Goal: Use online tool/utility: Utilize a website feature to perform a specific function

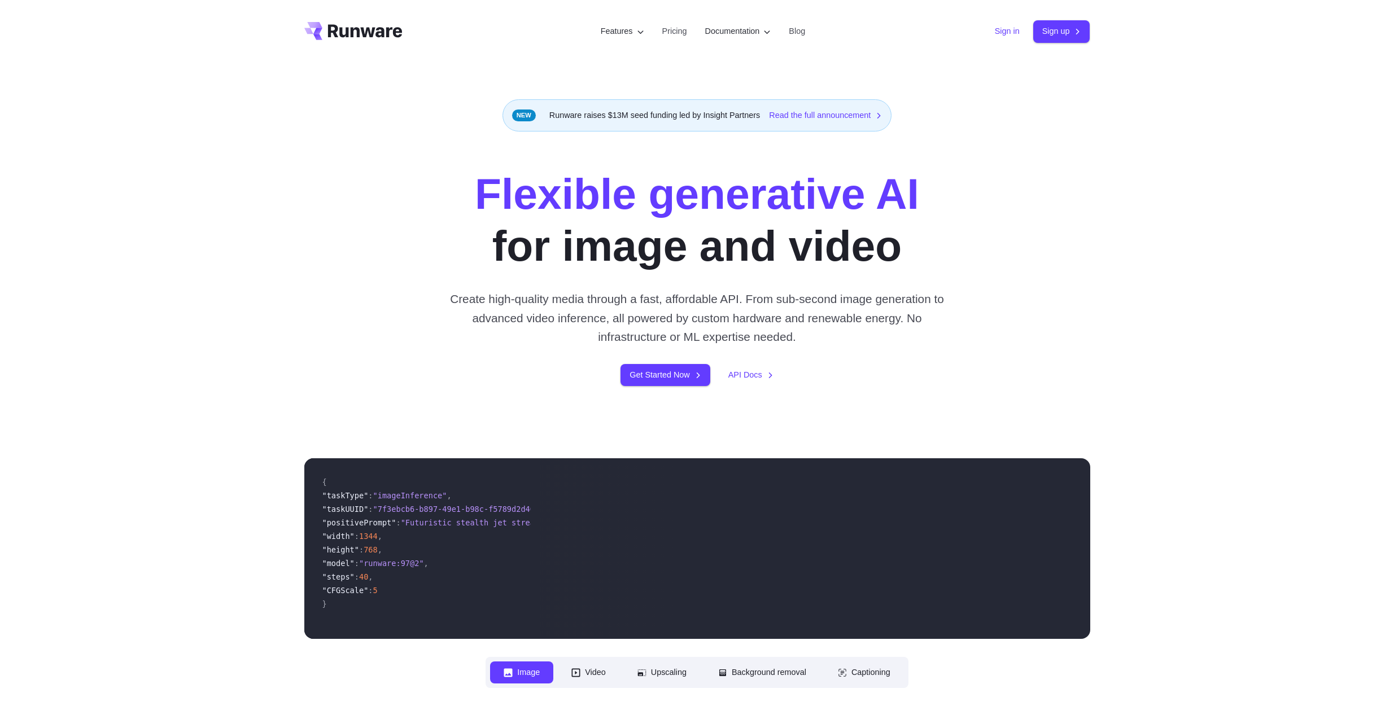
click at [1007, 34] on link "Sign in" at bounding box center [1007, 31] width 25 height 13
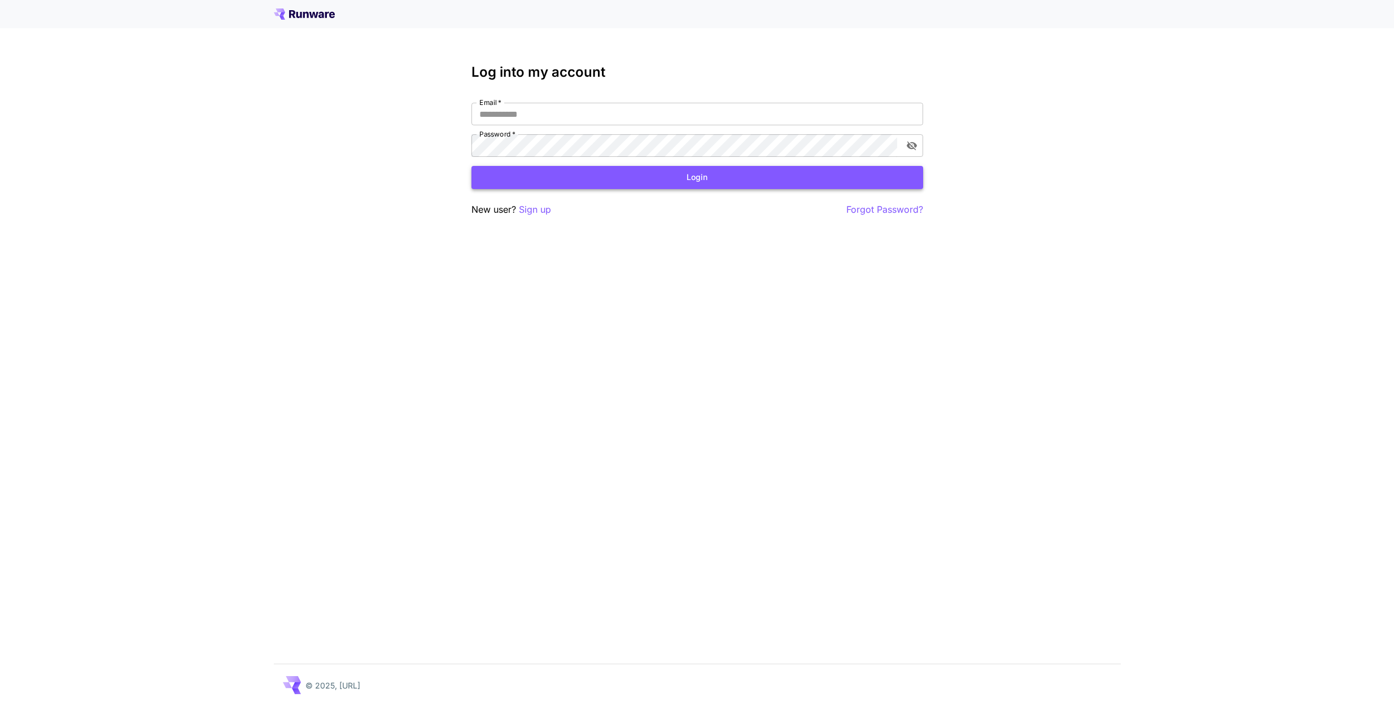
type input "**********"
click at [672, 181] on button "Login" at bounding box center [697, 177] width 452 height 23
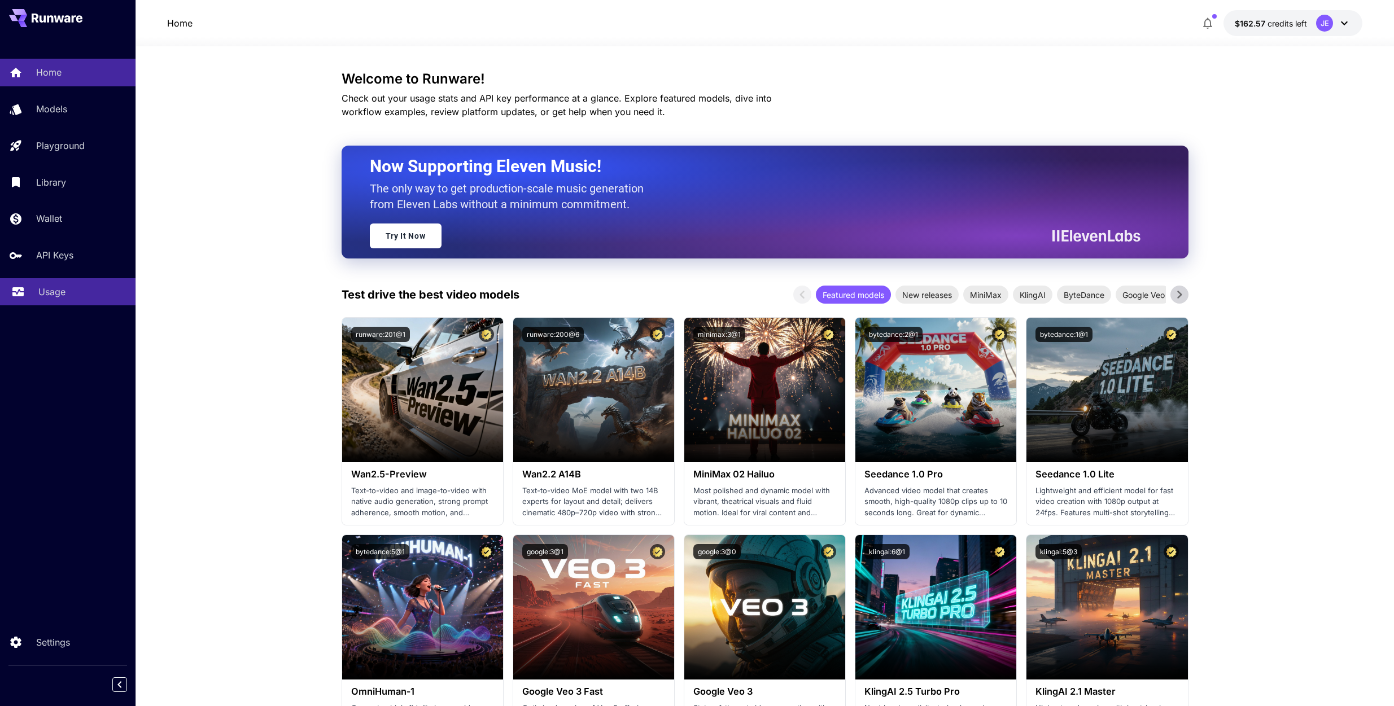
click at [71, 288] on div "Usage" at bounding box center [82, 292] width 88 height 14
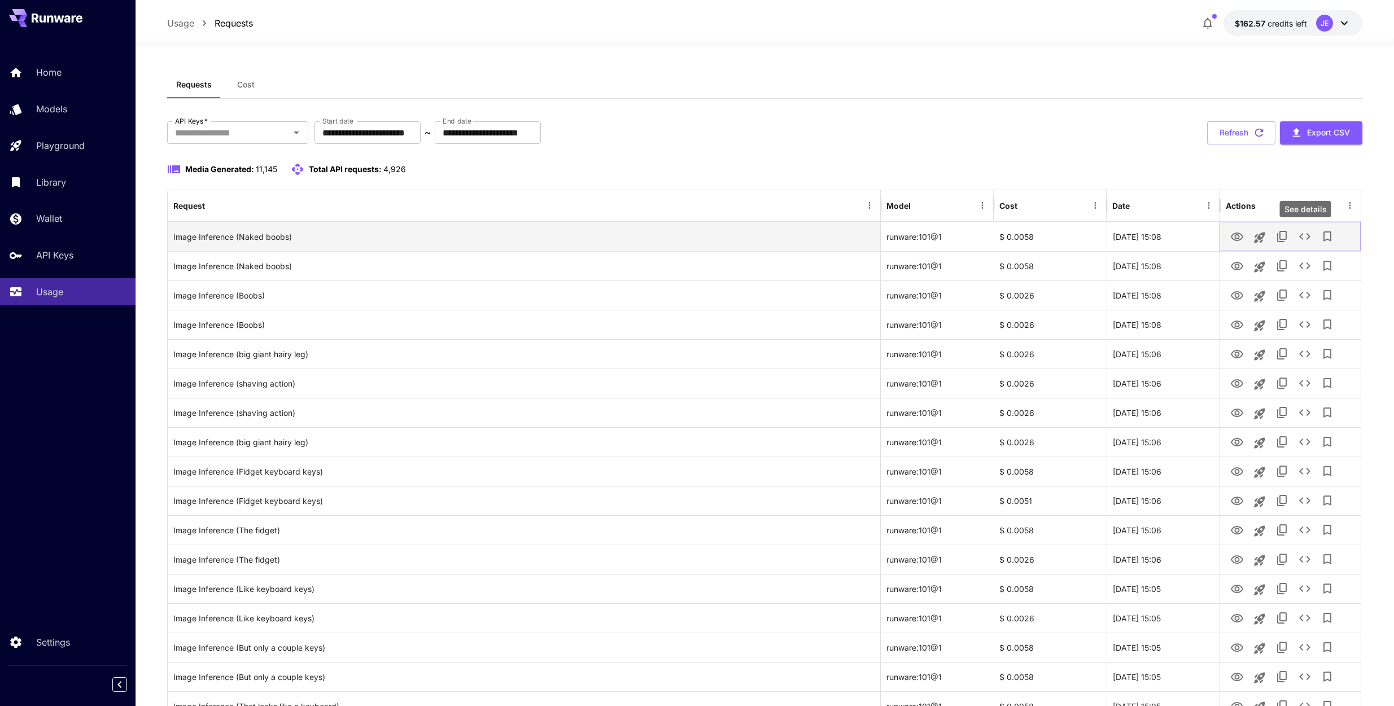
click at [1306, 238] on icon "See details" at bounding box center [1305, 237] width 14 height 14
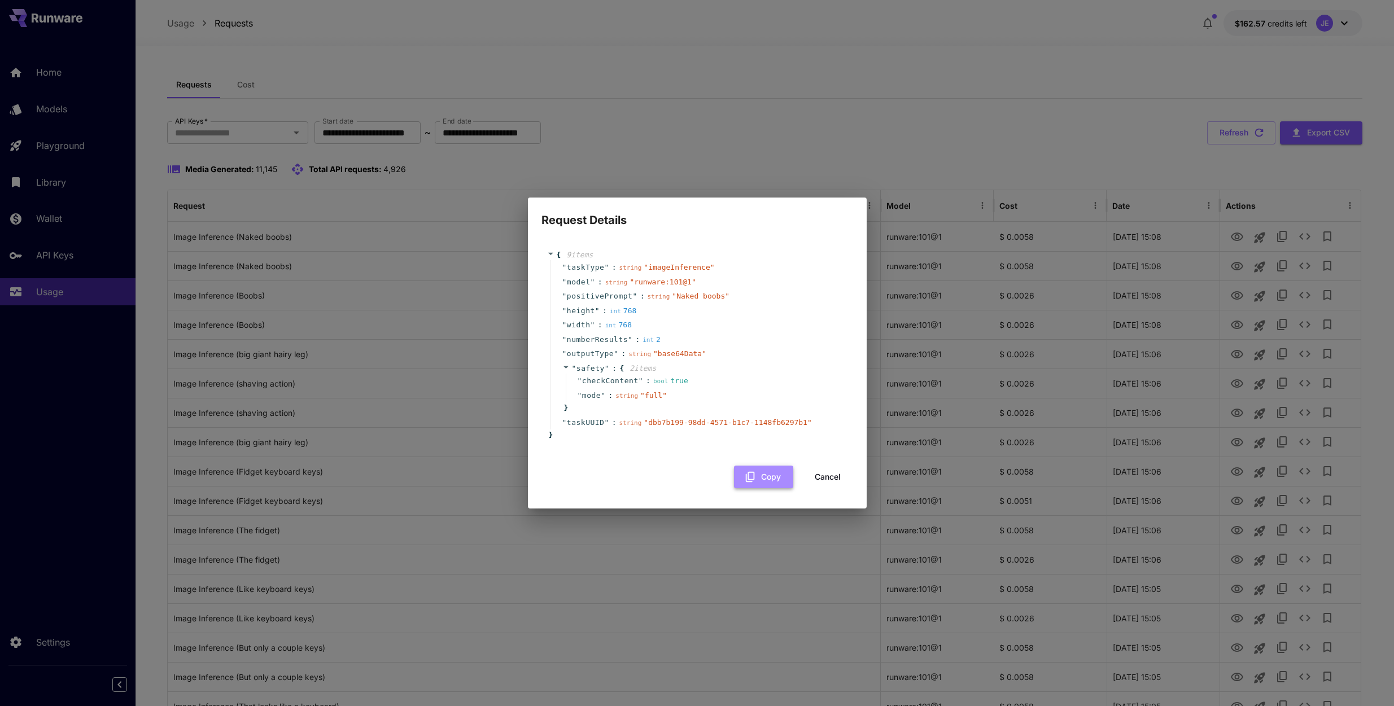
click at [760, 481] on button "Copy" at bounding box center [763, 477] width 59 height 23
click at [832, 481] on button "Cancel" at bounding box center [827, 477] width 51 height 23
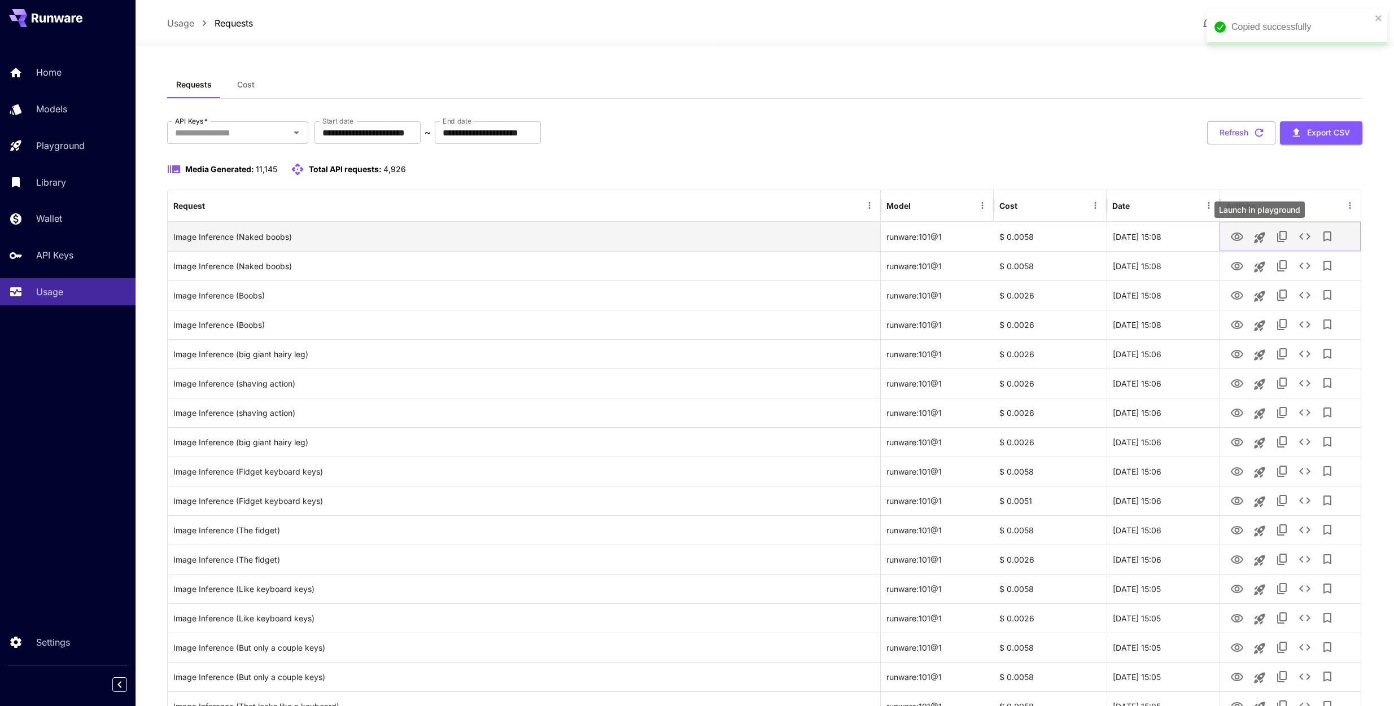
click at [1263, 238] on icon "Launch in playground" at bounding box center [1260, 238] width 14 height 14
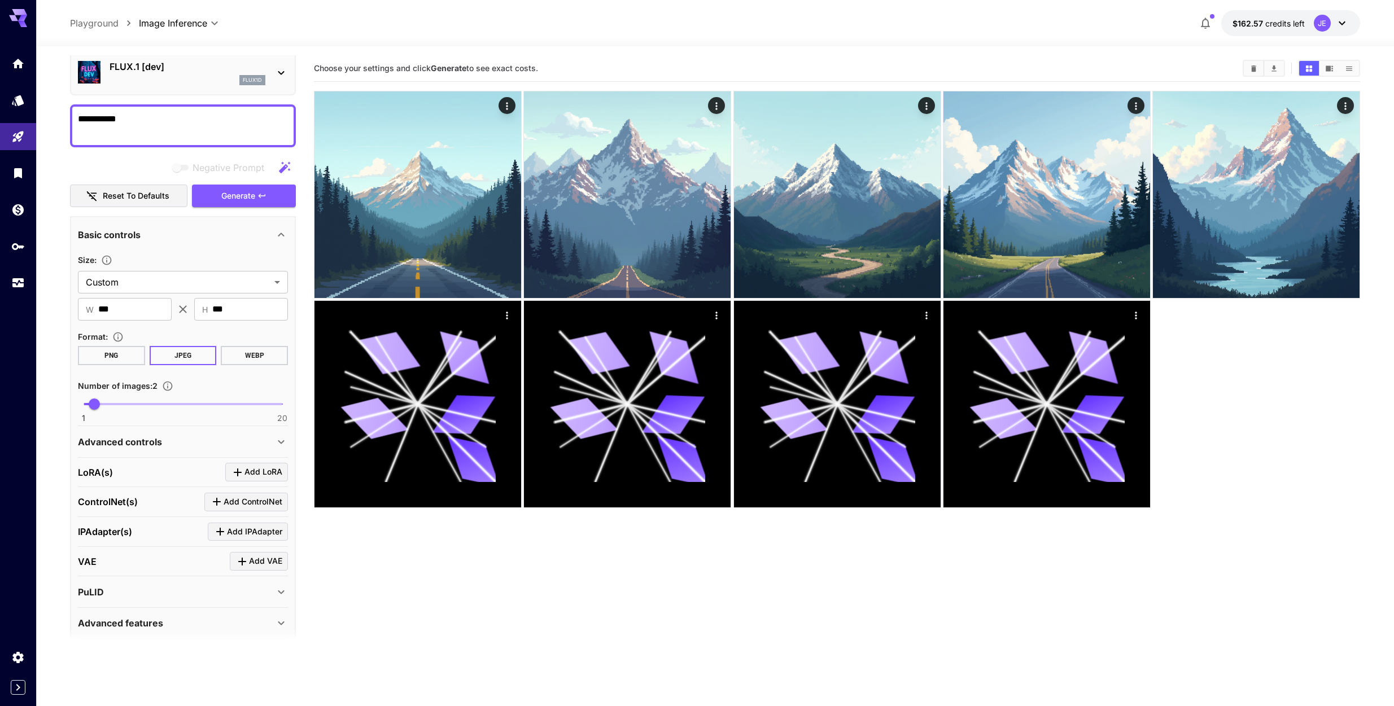
scroll to position [89, 0]
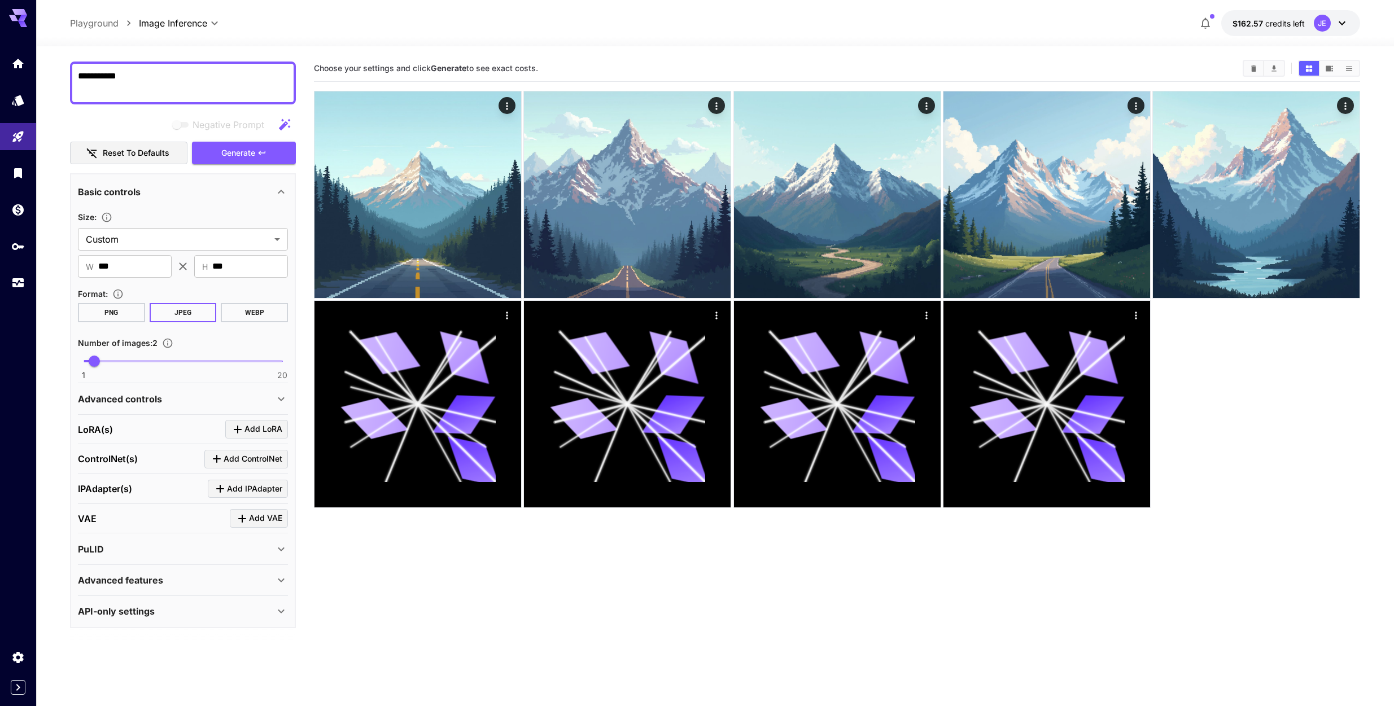
click at [217, 567] on div "Advanced features" at bounding box center [183, 580] width 210 height 27
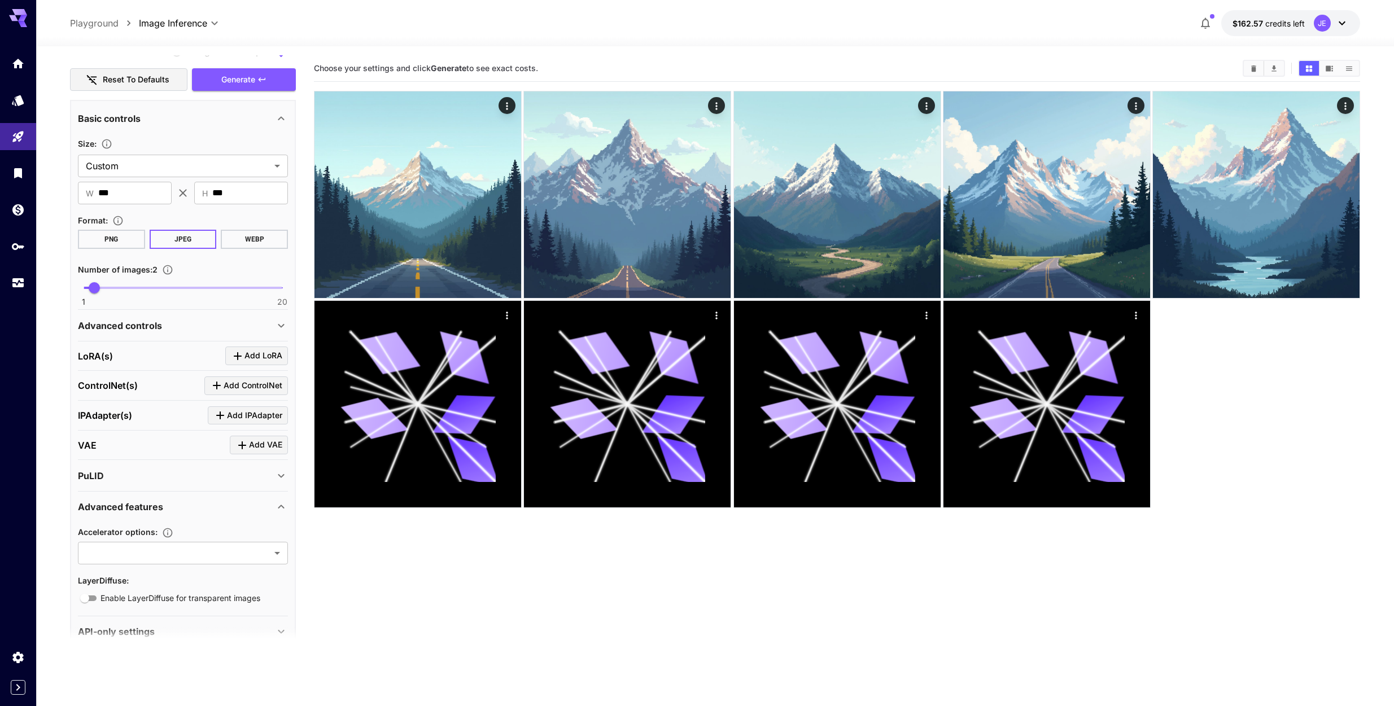
scroll to position [183, 0]
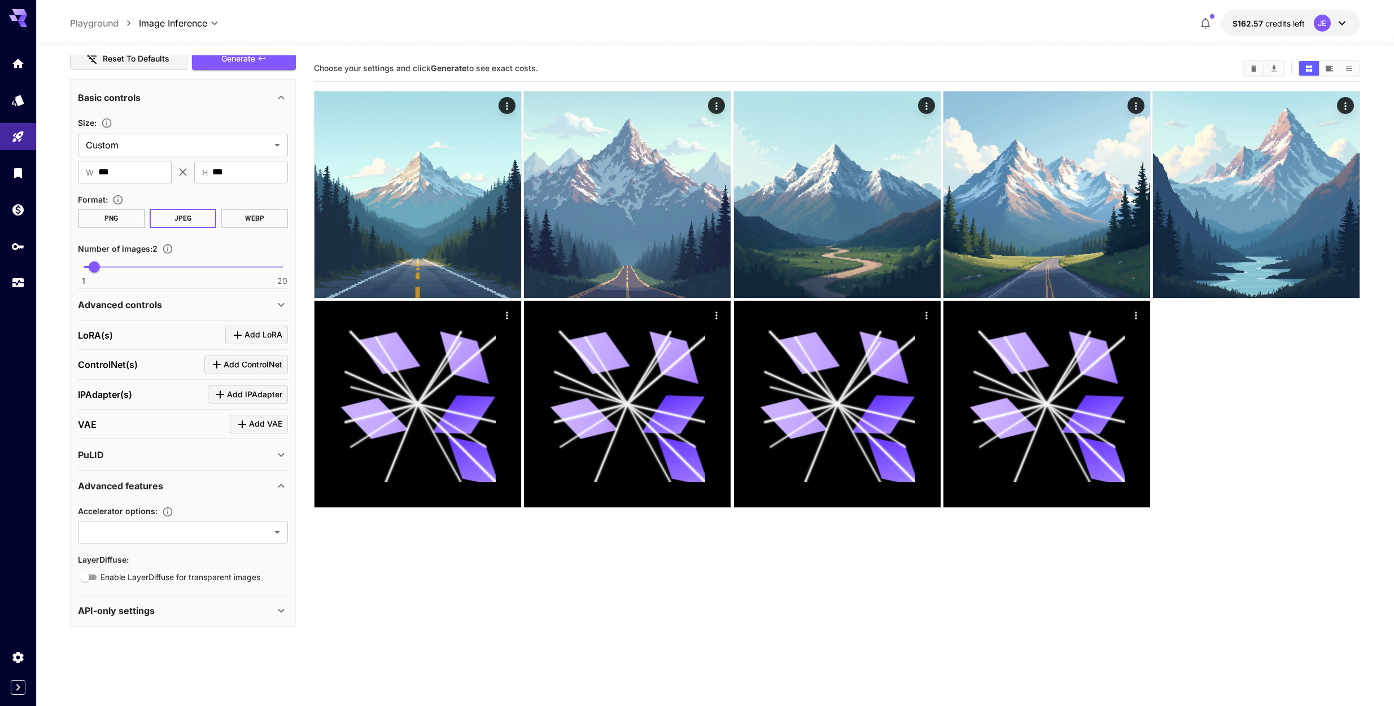
click at [214, 502] on div "Accelerator options : ​ ******* ​ LayerDiffuse : Enable LayerDiffuse for transp…" at bounding box center [183, 542] width 210 height 85
click at [226, 602] on div "API-only settings" at bounding box center [183, 610] width 210 height 27
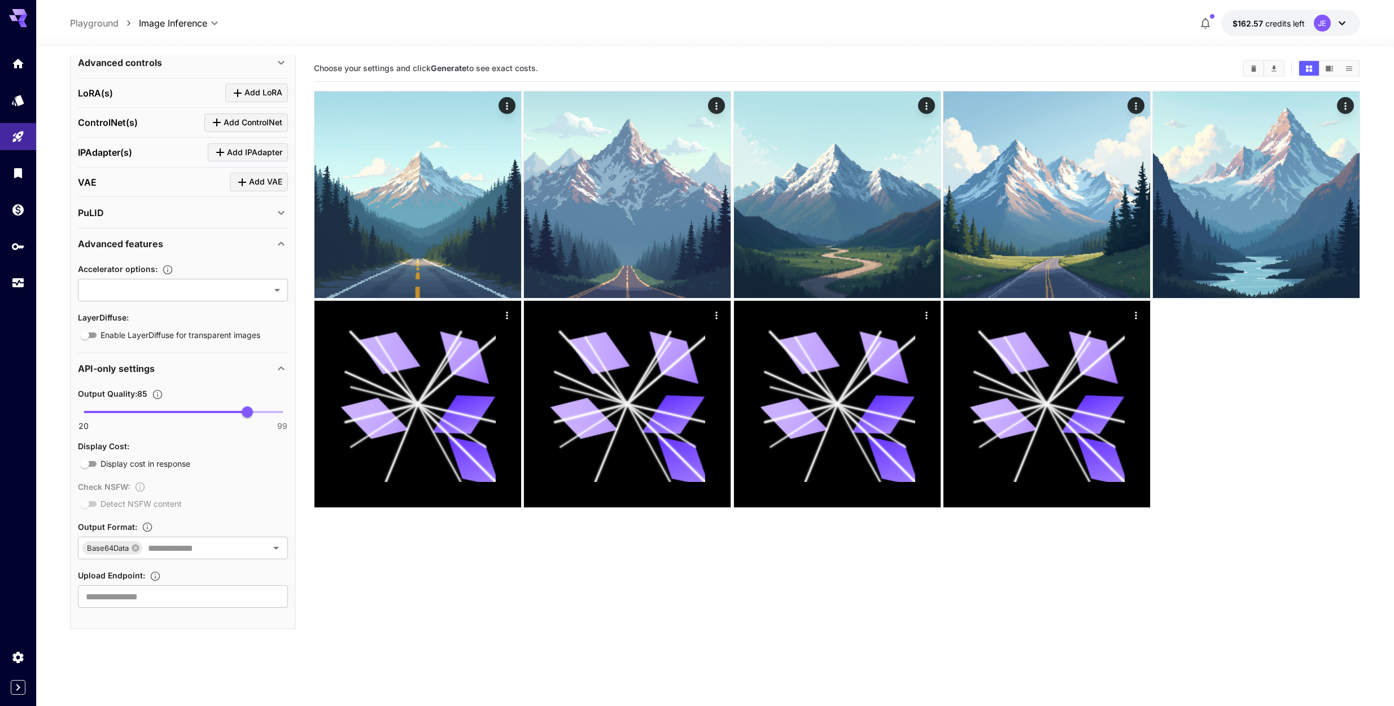
scroll to position [427, 0]
click at [87, 502] on div "Check NSFW : Detect NSFW content" at bounding box center [183, 493] width 210 height 31
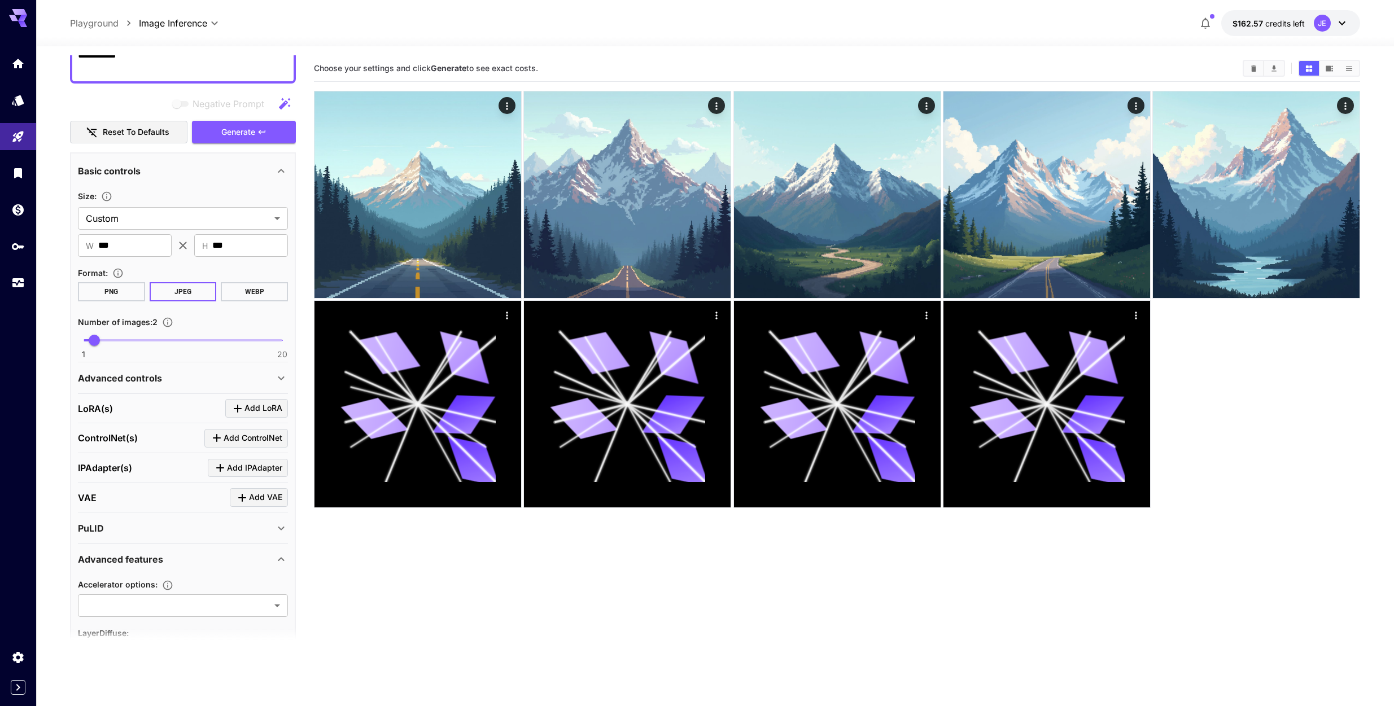
scroll to position [0, 0]
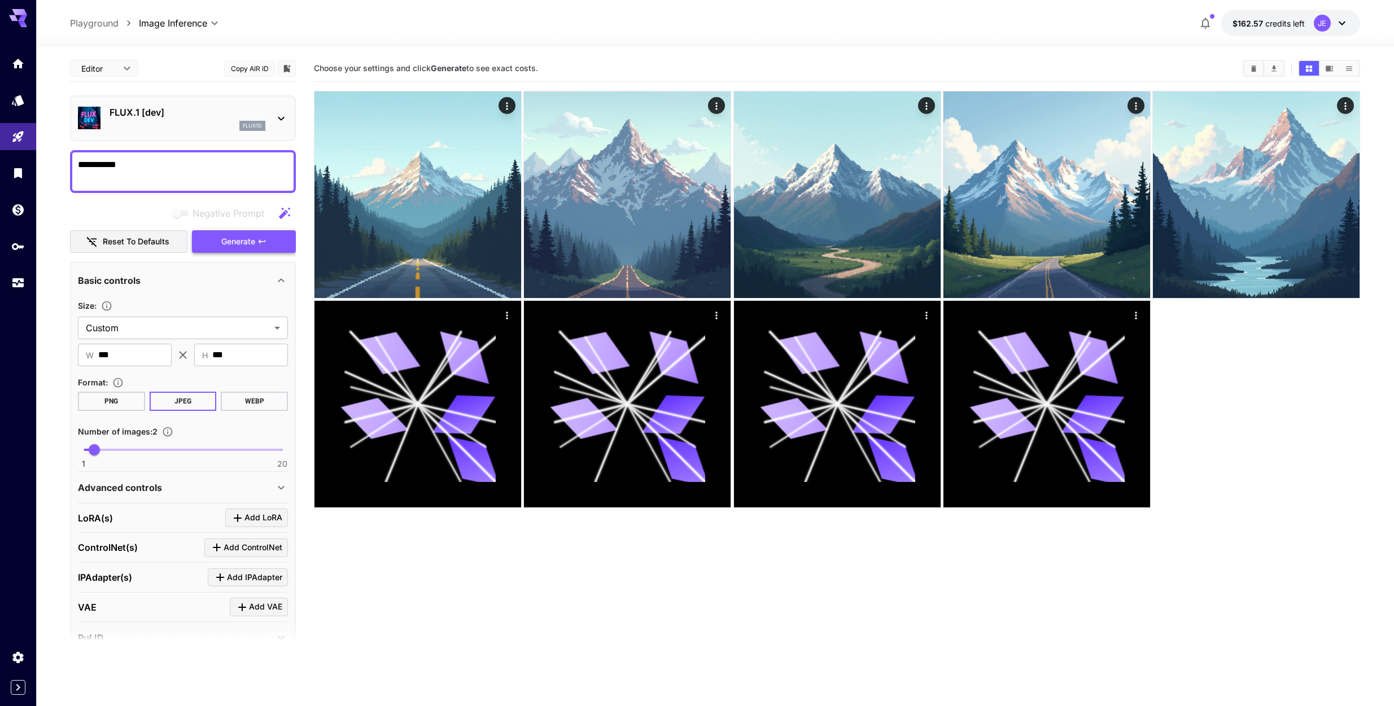
click at [250, 241] on span "Generate" at bounding box center [238, 242] width 34 height 14
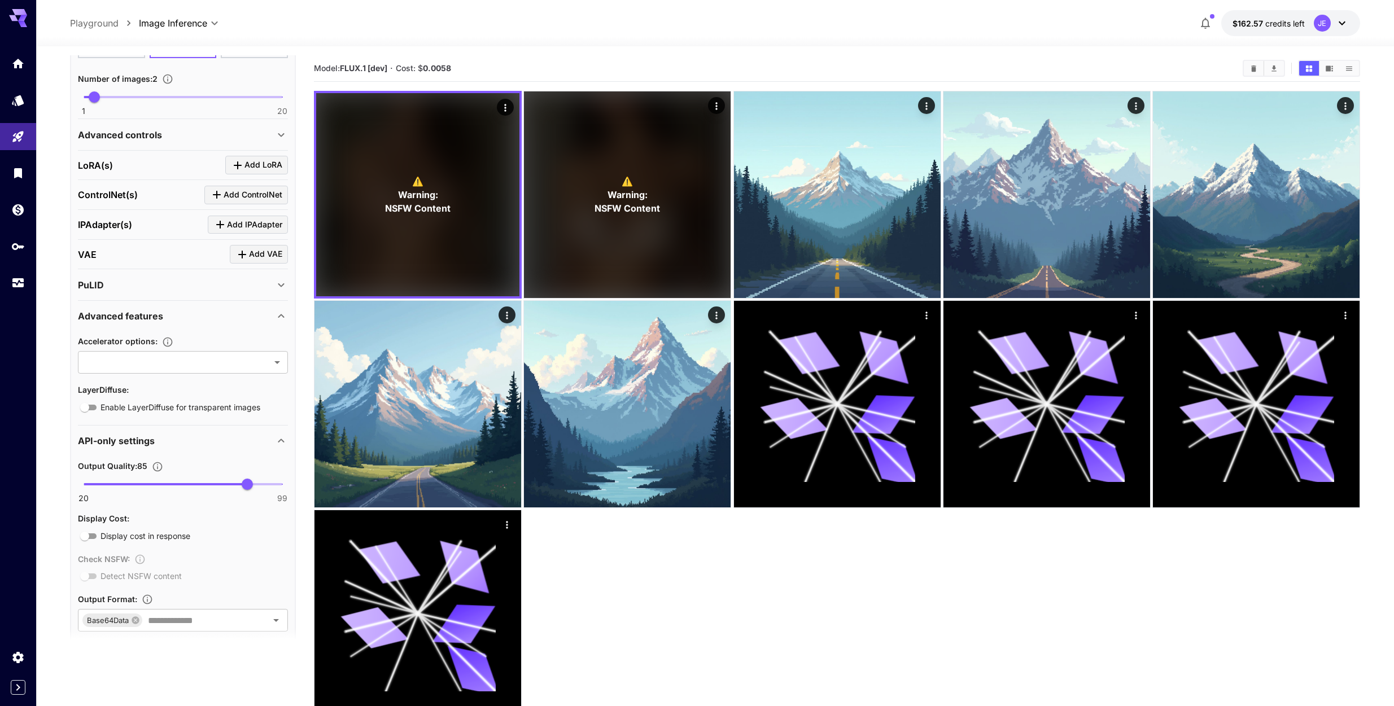
scroll to position [427, 0]
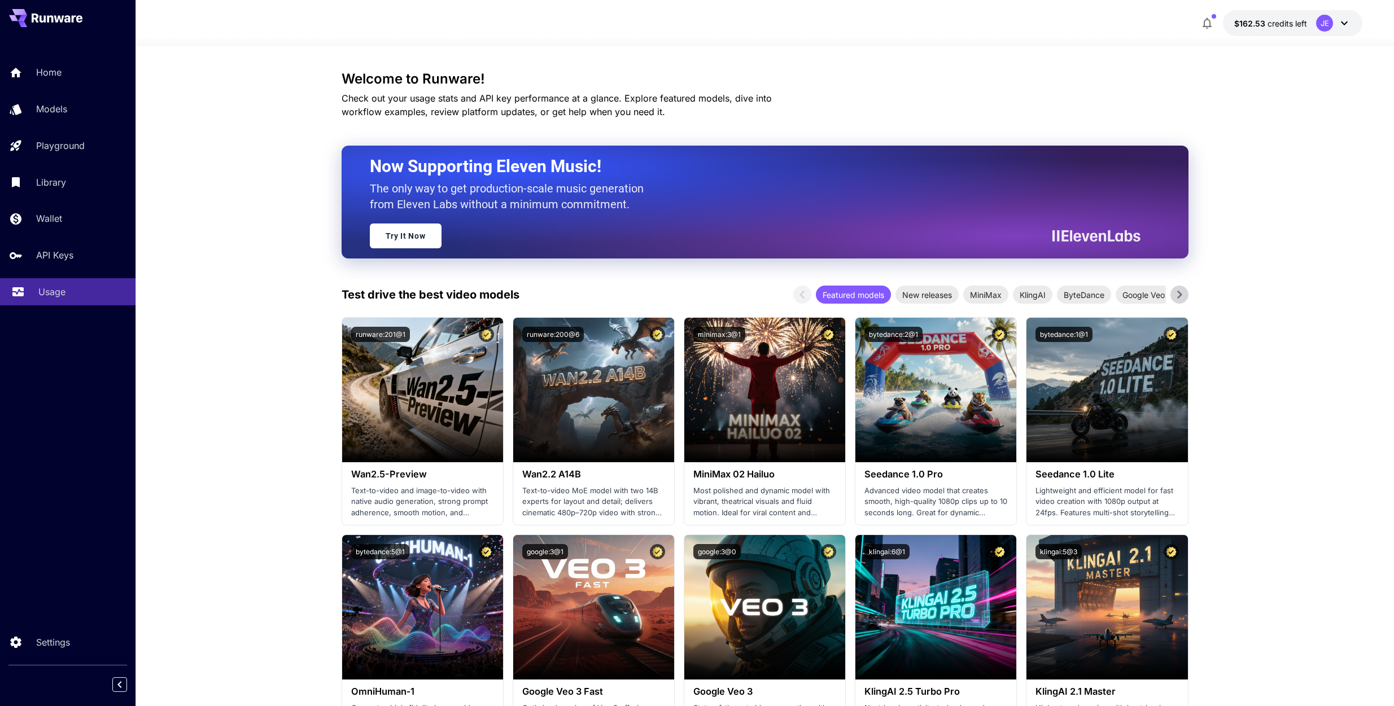
click at [63, 291] on p "Usage" at bounding box center [51, 292] width 27 height 14
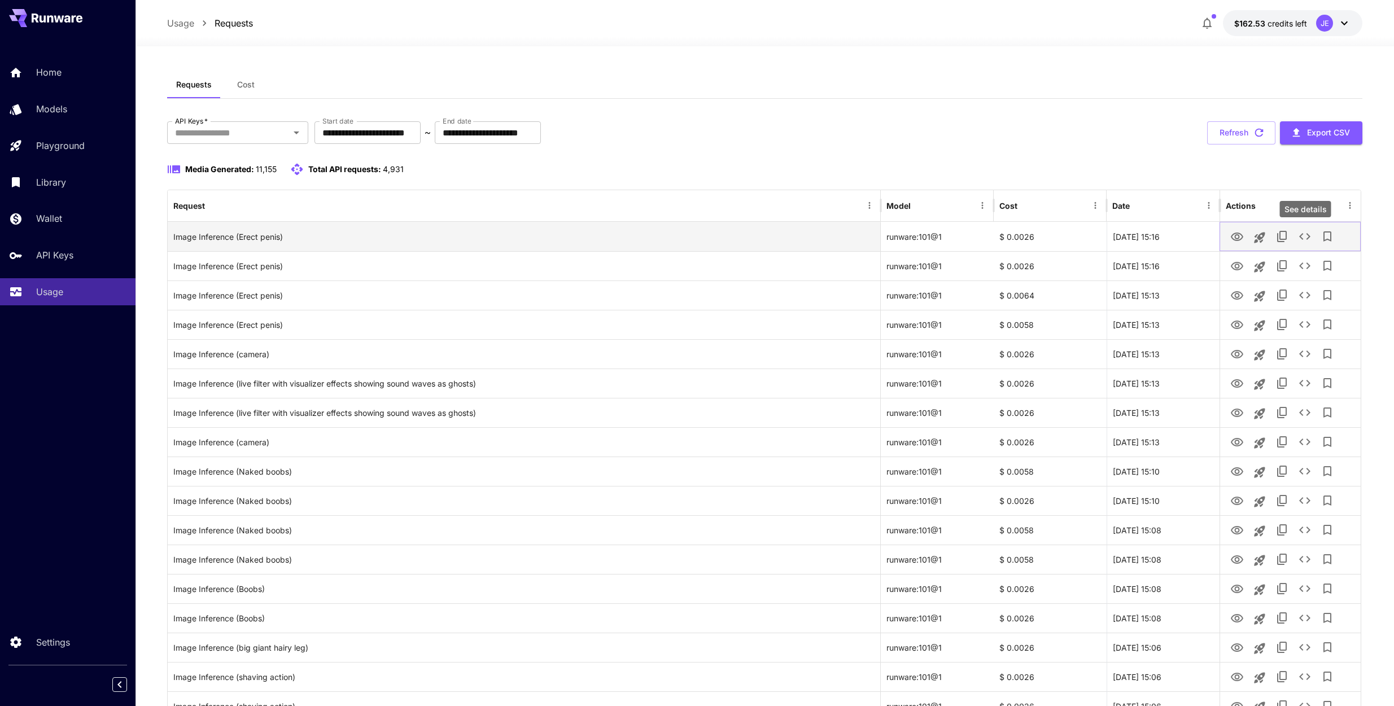
click at [1304, 238] on icon "See details" at bounding box center [1305, 237] width 14 height 14
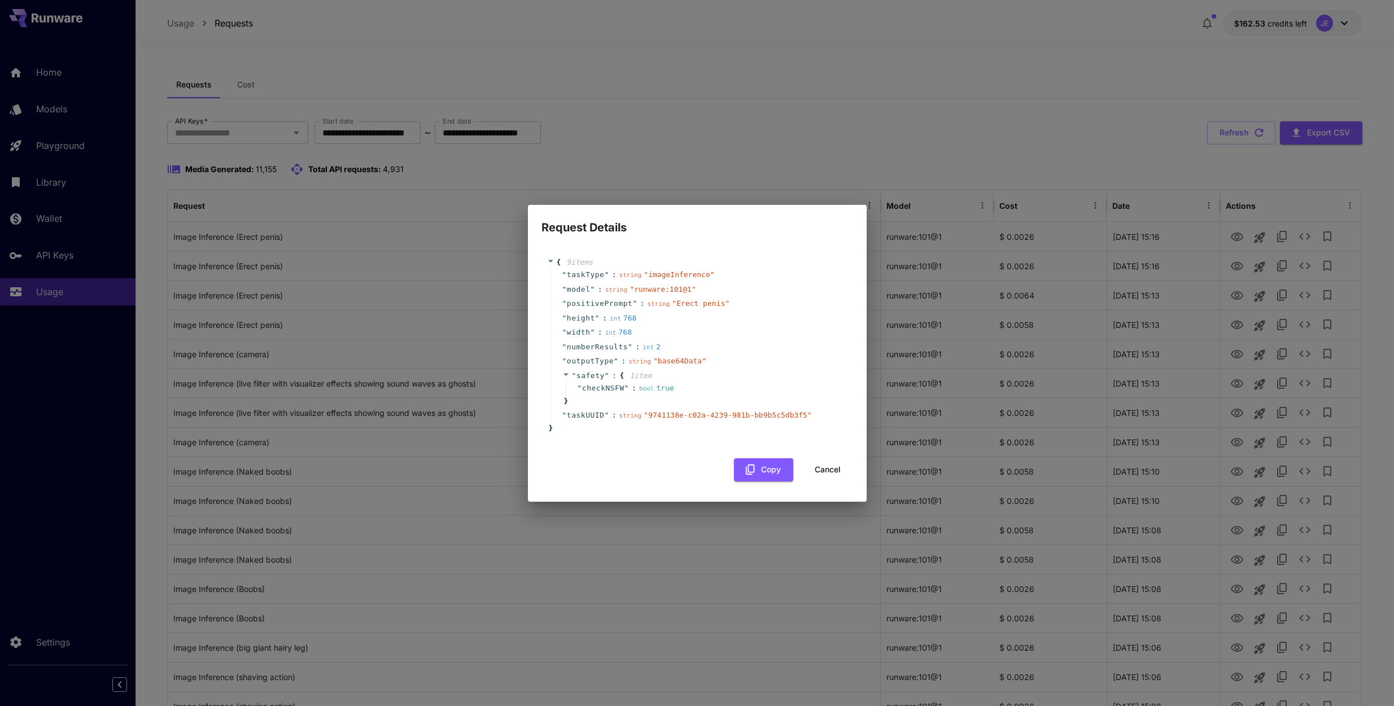
click at [832, 471] on button "Cancel" at bounding box center [827, 469] width 51 height 23
